Goal: Task Accomplishment & Management: Complete application form

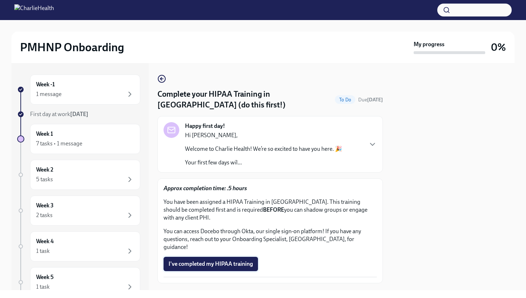
click at [238, 260] on span "I've completed my HIPAA training" at bounding box center [211, 263] width 84 height 7
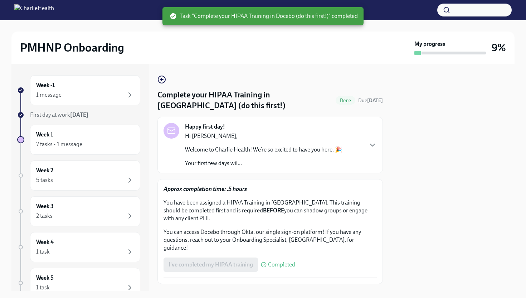
click at [268, 296] on span "Next task : Complete your CPR and First Aid Training" at bounding box center [226, 299] width 128 height 7
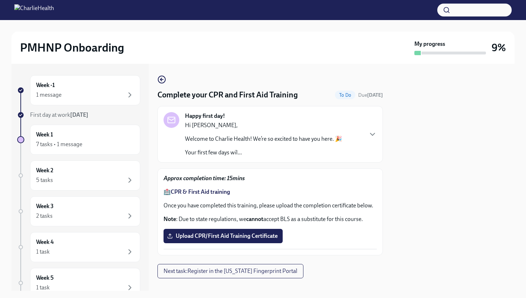
click at [248, 207] on p "Once you have completed this training, please upload the completion certificate…" at bounding box center [270, 205] width 213 height 8
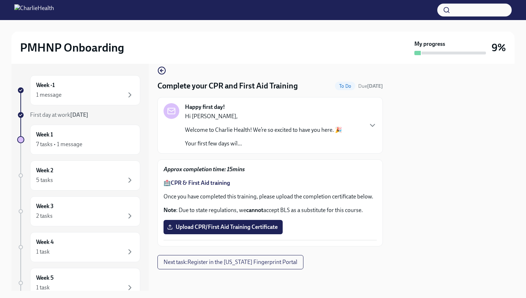
scroll to position [10, 0]
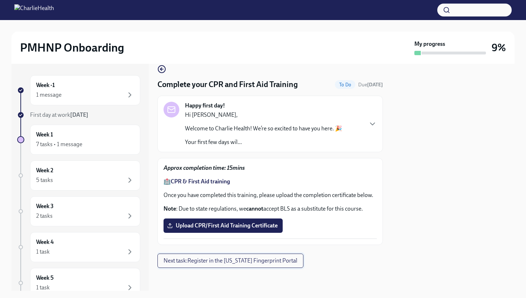
click at [236, 256] on button "Next task : Register in the [US_STATE] Fingerprint Portal" at bounding box center [230, 260] width 146 height 14
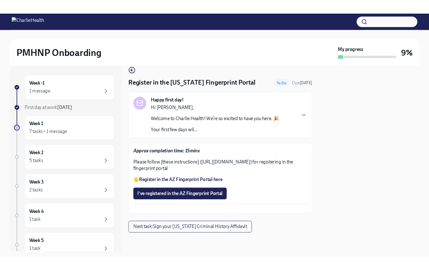
scroll to position [35, 0]
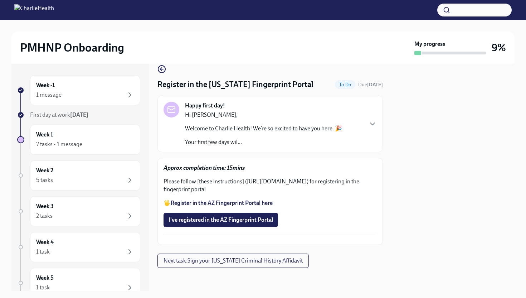
drag, startPoint x: 300, startPoint y: 165, endPoint x: 247, endPoint y: 157, distance: 53.5
click at [247, 178] on p "Please follow [these instructions] ([URL][DOMAIN_NAME]) for registering in the …" at bounding box center [270, 186] width 213 height 16
copy p "[URL][DOMAIN_NAME]"
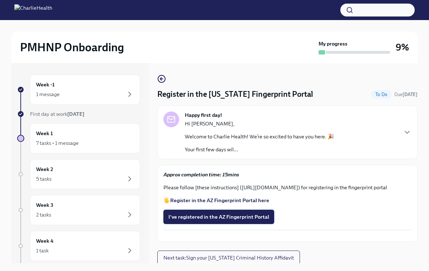
click at [251, 220] on span "I've registered in the AZ Fingerprint Portal" at bounding box center [219, 216] width 101 height 7
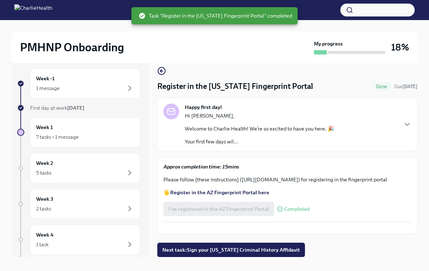
scroll to position [12, 0]
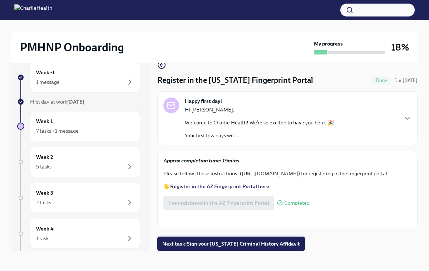
click at [202, 246] on span "Next task : Sign your [US_STATE] Criminal History Affidavit" at bounding box center [231, 243] width 138 height 7
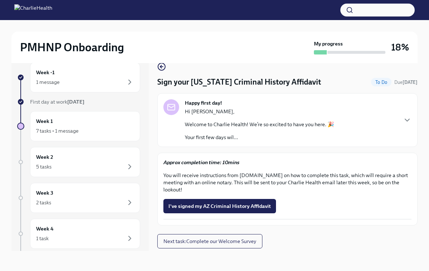
click at [47, 107] on div "Week -1 1 message First day at work [DATE] Week 1 7 tasks • 1 message Week 2 5 …" at bounding box center [78, 211] width 123 height 299
click at [47, 103] on span "First day at work [DATE]" at bounding box center [57, 101] width 54 height 6
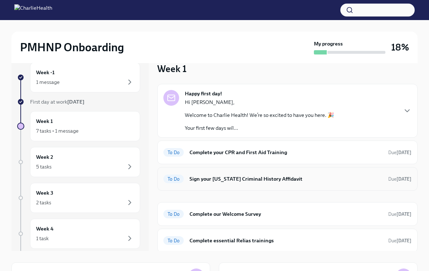
click at [280, 181] on h6 "Sign your [US_STATE] Criminal History Affidavit" at bounding box center [286, 179] width 193 height 8
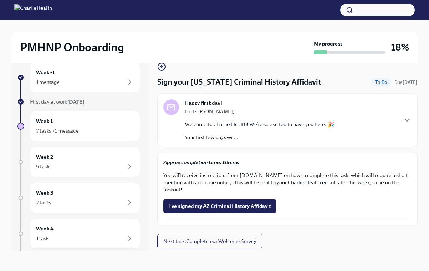
click at [56, 103] on span "First day at work [DATE]" at bounding box center [57, 101] width 54 height 6
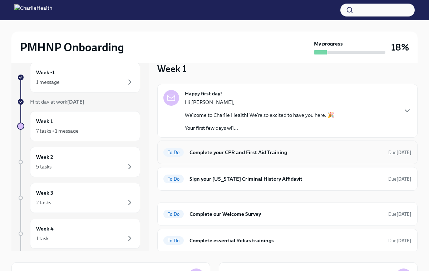
click at [223, 153] on h6 "Complete your CPR and First Aid Training" at bounding box center [286, 152] width 193 height 8
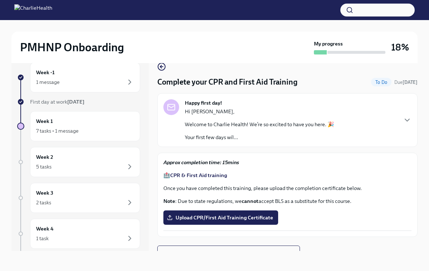
click at [213, 178] on strong "CPR & First Aid training" at bounding box center [198, 175] width 57 height 6
click at [238, 219] on span "Upload CPR/First Aid Training Certificate" at bounding box center [221, 217] width 105 height 7
click at [0, 0] on input "Upload CPR/First Aid Training Certificate" at bounding box center [0, 0] width 0 height 0
click at [236, 215] on span "Upload CPR/First Aid Training Certificate" at bounding box center [221, 217] width 105 height 7
click at [0, 0] on input "Upload CPR/First Aid Training Certificate" at bounding box center [0, 0] width 0 height 0
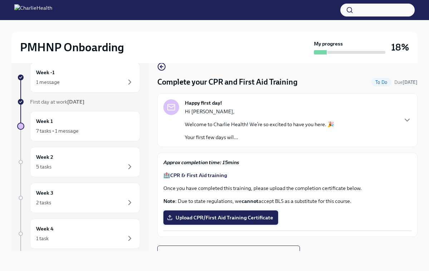
click at [191, 220] on span "Upload CPR/First Aid Training Certificate" at bounding box center [221, 217] width 105 height 7
click at [0, 0] on input "Upload CPR/First Aid Training Certificate" at bounding box center [0, 0] width 0 height 0
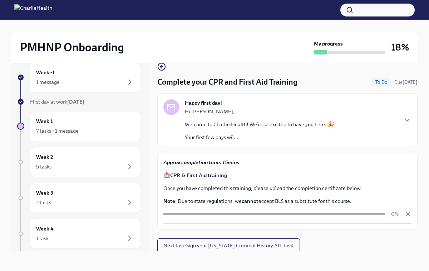
click at [381, 222] on div "Approx completion time: 15mins 🏥 CPR & First Aid training Once you have complet…" at bounding box center [288, 191] width 248 height 65
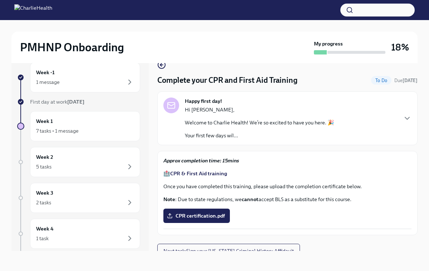
scroll to position [9, 0]
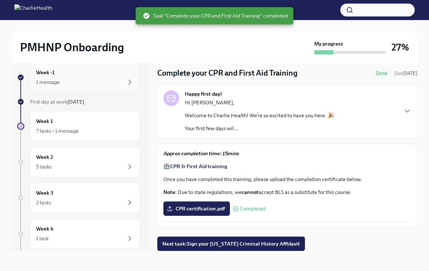
click at [91, 80] on div "1 message" at bounding box center [85, 82] width 98 height 9
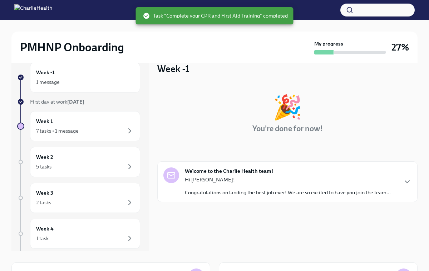
click at [80, 101] on strong "[DATE]" at bounding box center [75, 101] width 17 height 6
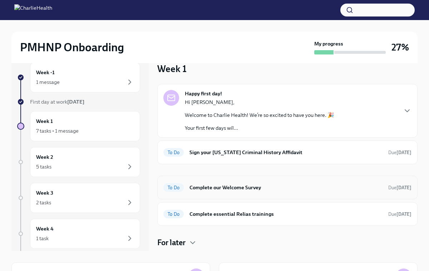
click at [240, 186] on h6 "Complete our Welcome Survey" at bounding box center [286, 187] width 193 height 8
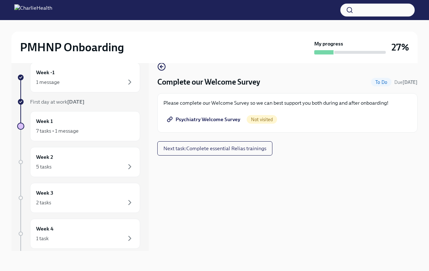
click at [201, 119] on span "Psychiatry Welcome Survey" at bounding box center [205, 119] width 72 height 7
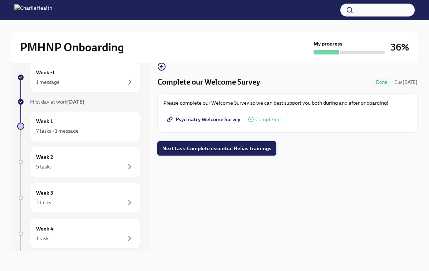
click at [208, 152] on button "Next task : Complete essential Relias trainings" at bounding box center [216, 148] width 119 height 14
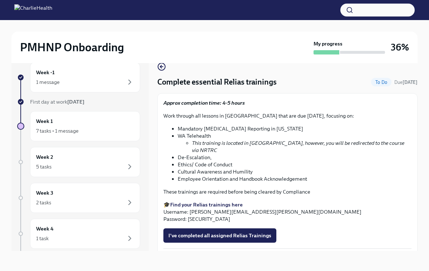
click at [64, 101] on span "First day at work [DATE]" at bounding box center [57, 101] width 54 height 6
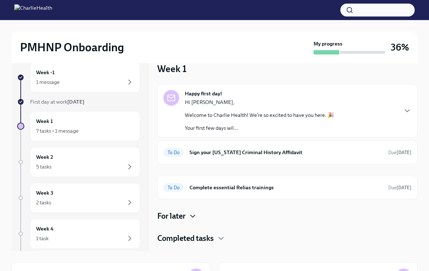
click at [191, 215] on icon "button" at bounding box center [193, 216] width 9 height 9
click at [149, 200] on div "Week -1 1 message First day at work [DATE] Week 1 7 tasks • 1 message Week 2 5 …" at bounding box center [79, 151] width 137 height 200
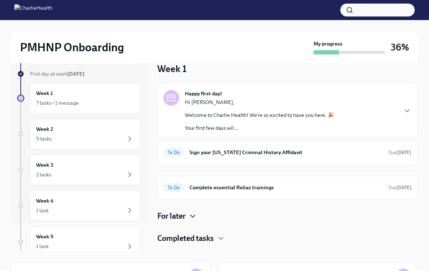
scroll to position [29, 0]
click at [191, 234] on h4 "Completed tasks" at bounding box center [185, 238] width 57 height 11
click at [190, 237] on h4 "Completed tasks" at bounding box center [185, 238] width 57 height 11
click at [87, 101] on div "7 tasks • 1 message" at bounding box center [85, 102] width 98 height 9
click at [268, 72] on div "Week 1 Happy first day! Hi [PERSON_NAME], Welcome to Charlie Health! We’re so e…" at bounding box center [287, 152] width 261 height 181
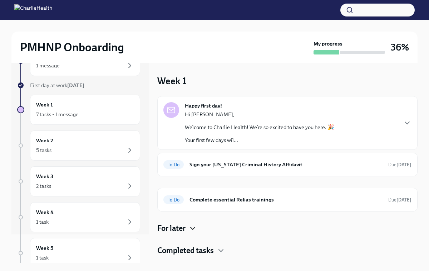
click at [197, 228] on icon "button" at bounding box center [193, 228] width 9 height 9
click at [256, 222] on div "Happy first day! Hi [PERSON_NAME], Welcome to Charlie Health! We’re so excited …" at bounding box center [287, 190] width 261 height 189
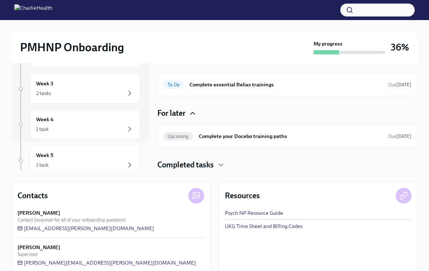
scroll to position [100, 0]
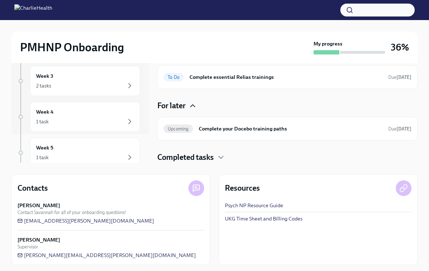
click at [204, 160] on h4 "Completed tasks" at bounding box center [185, 157] width 57 height 11
click at [250, 161] on div "Completed tasks" at bounding box center [287, 157] width 261 height 11
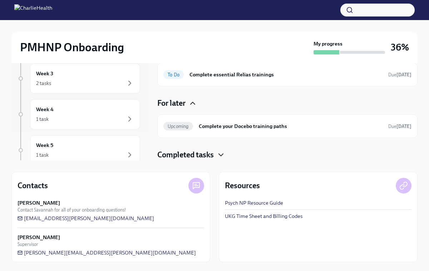
click at [220, 154] on icon "button" at bounding box center [221, 154] width 9 height 9
drag, startPoint x: 279, startPoint y: 144, endPoint x: 273, endPoint y: 149, distance: 7.7
click at [273, 149] on div "Happy first day! Hi [PERSON_NAME], Welcome to Charlie Health! We’re so excited …" at bounding box center [287, 124] width 261 height 306
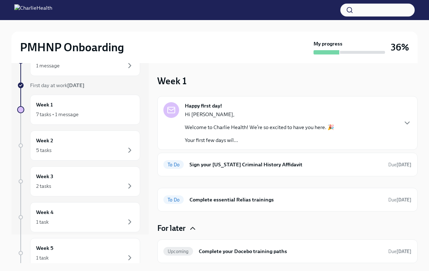
scroll to position [0, 0]
click at [50, 111] on div "7 tasks • 1 message" at bounding box center [57, 114] width 43 height 7
click at [193, 229] on icon "button" at bounding box center [193, 228] width 9 height 9
click at [211, 220] on div "Happy first day! Hi [PERSON_NAME], Welcome to Charlie Health! We’re so excited …" at bounding box center [287, 234] width 261 height 277
click at [139, 84] on div "First day at work [DATE]" at bounding box center [85, 85] width 110 height 7
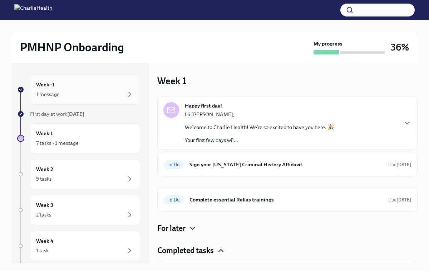
click at [108, 102] on div "Week -1 1 message" at bounding box center [85, 89] width 110 height 30
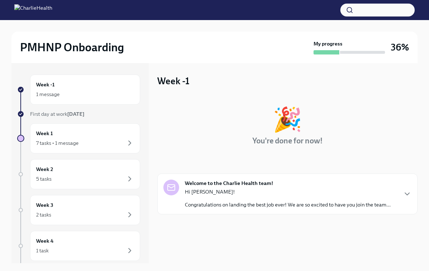
click at [400, 189] on div "Welcome to the Charlie Health team! Hi [PERSON_NAME]! Congratulations on landin…" at bounding box center [288, 193] width 248 height 29
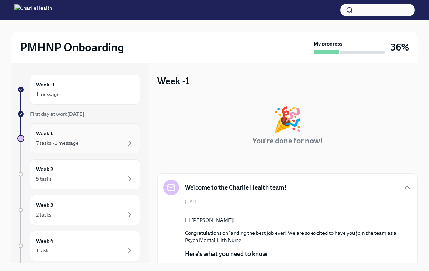
click at [103, 145] on div "7 tasks • 1 message" at bounding box center [85, 143] width 98 height 9
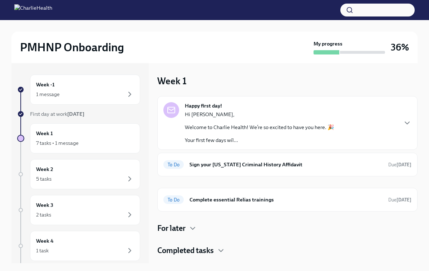
click at [188, 227] on div "For later" at bounding box center [287, 228] width 261 height 11
click at [251, 189] on div "To Do Complete essential Relias trainings Due [DATE]" at bounding box center [287, 200] width 261 height 24
click at [249, 197] on h6 "Complete essential Relias trainings" at bounding box center [286, 199] width 193 height 8
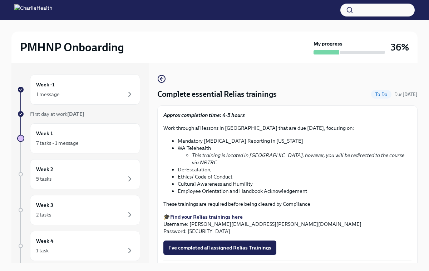
scroll to position [12, 0]
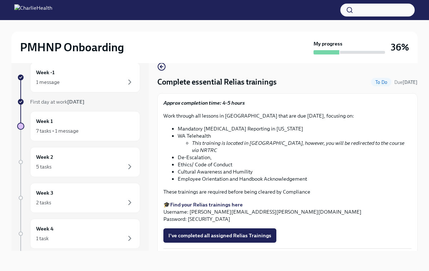
click at [232, 201] on strong "Find your Relias trainings here" at bounding box center [206, 204] width 73 height 6
drag, startPoint x: 261, startPoint y: 202, endPoint x: 191, endPoint y: 205, distance: 70.6
click at [191, 205] on p "🎓 Find your Relias trainings here Username: [PERSON_NAME][EMAIL_ADDRESS][PERSON…" at bounding box center [288, 211] width 248 height 21
copy p "[PERSON_NAME][EMAIL_ADDRESS][PERSON_NAME][DOMAIN_NAME]"
